Goal: Download file/media

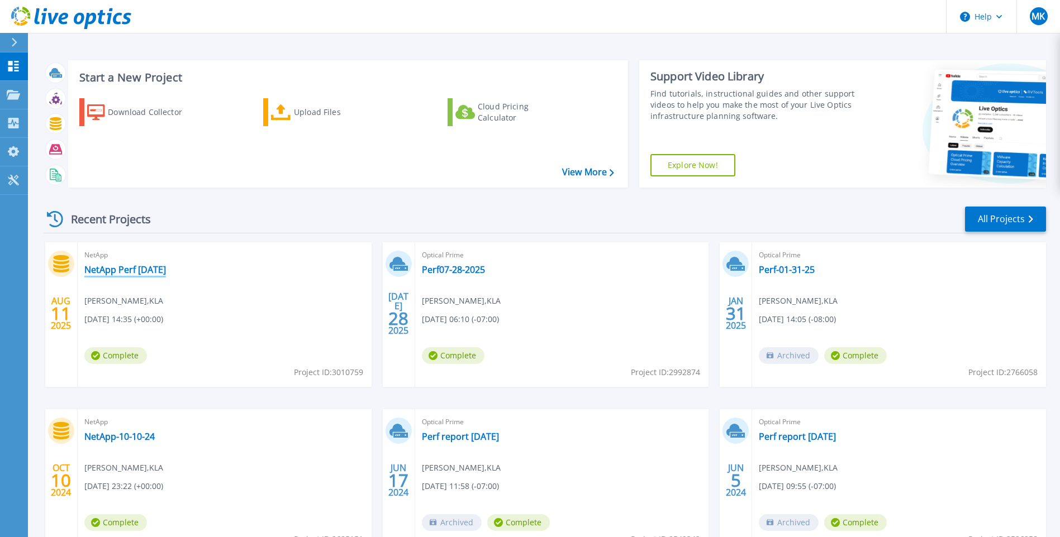
click at [147, 272] on link "NetApp Perf 08-11-25" at bounding box center [125, 269] width 82 height 11
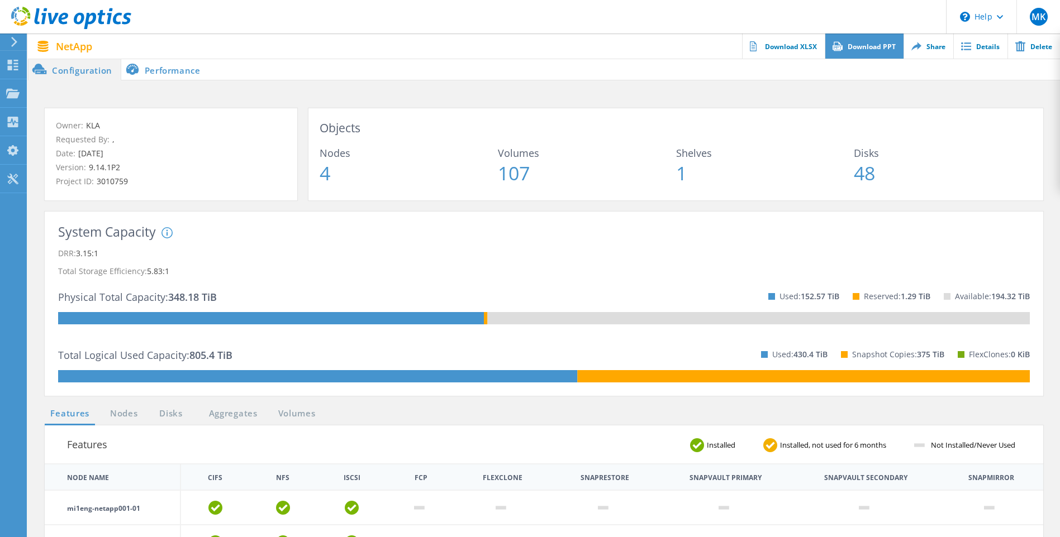
click at [867, 48] on link "Download PPT" at bounding box center [864, 46] width 79 height 25
click at [750, 99] on div "Owner: KLA Requested By: , Date: [DATE] Version: 9.14.1P2 Project ID: 3010759 O…" at bounding box center [544, 154] width 1032 height 115
click at [793, 50] on link "Download XLSX" at bounding box center [783, 46] width 83 height 25
